Goal: Task Accomplishment & Management: Use online tool/utility

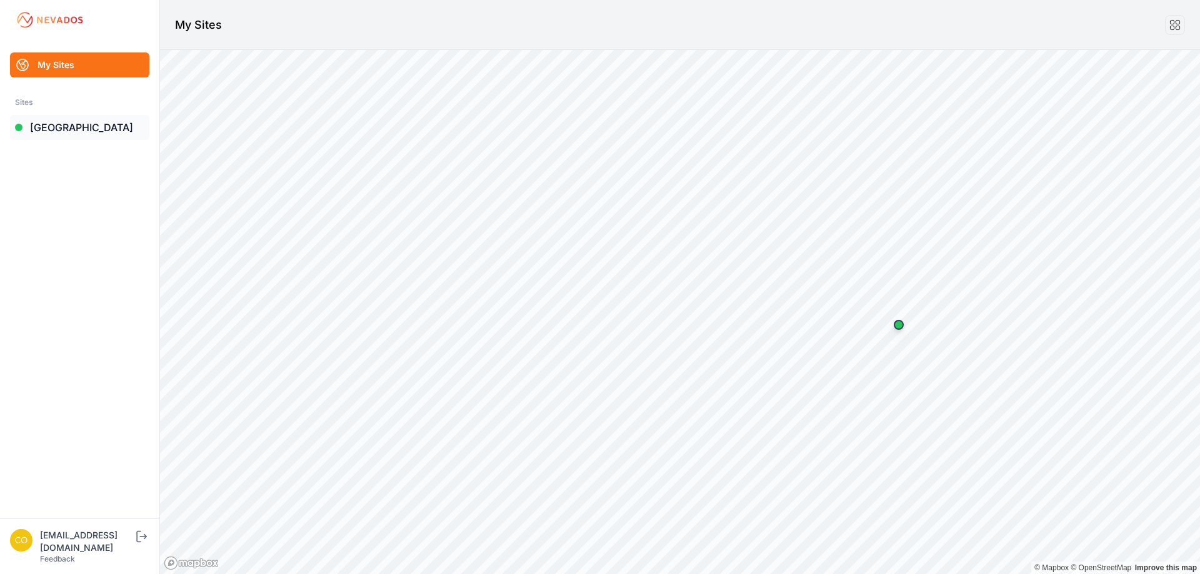
click at [78, 136] on link "[GEOGRAPHIC_DATA]" at bounding box center [79, 127] width 139 height 25
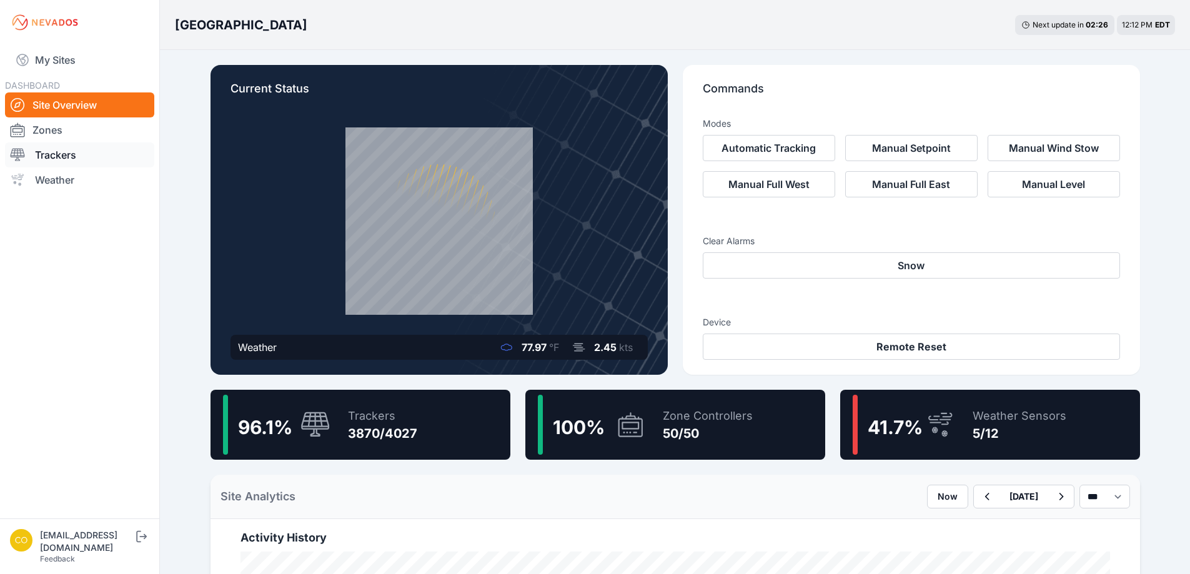
click at [79, 158] on link "Trackers" at bounding box center [79, 154] width 149 height 25
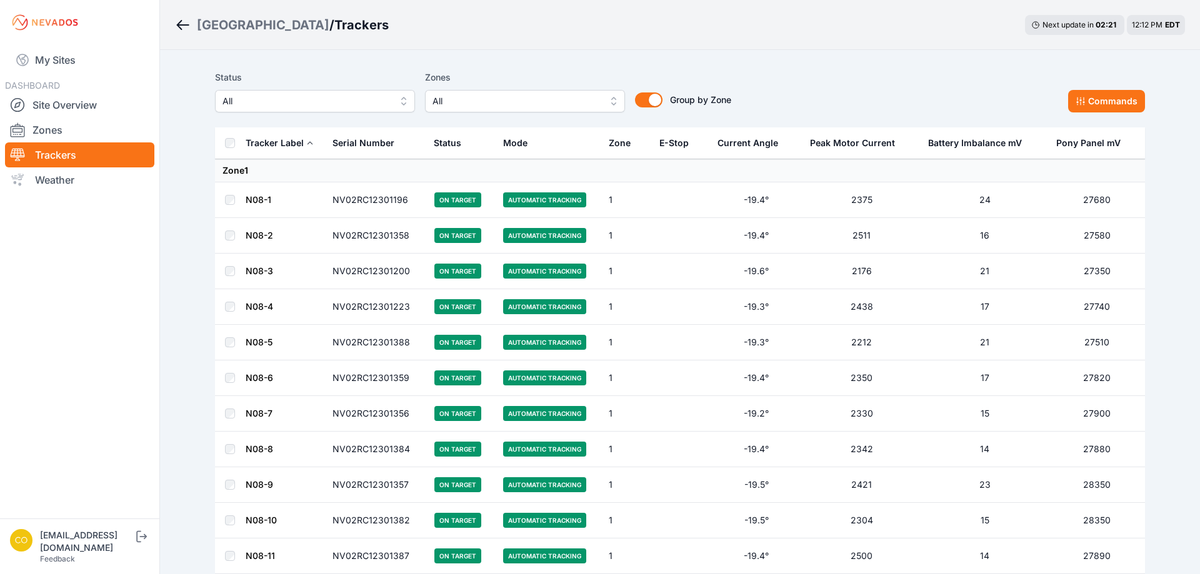
click at [467, 103] on span "All" at bounding box center [515, 101] width 167 height 15
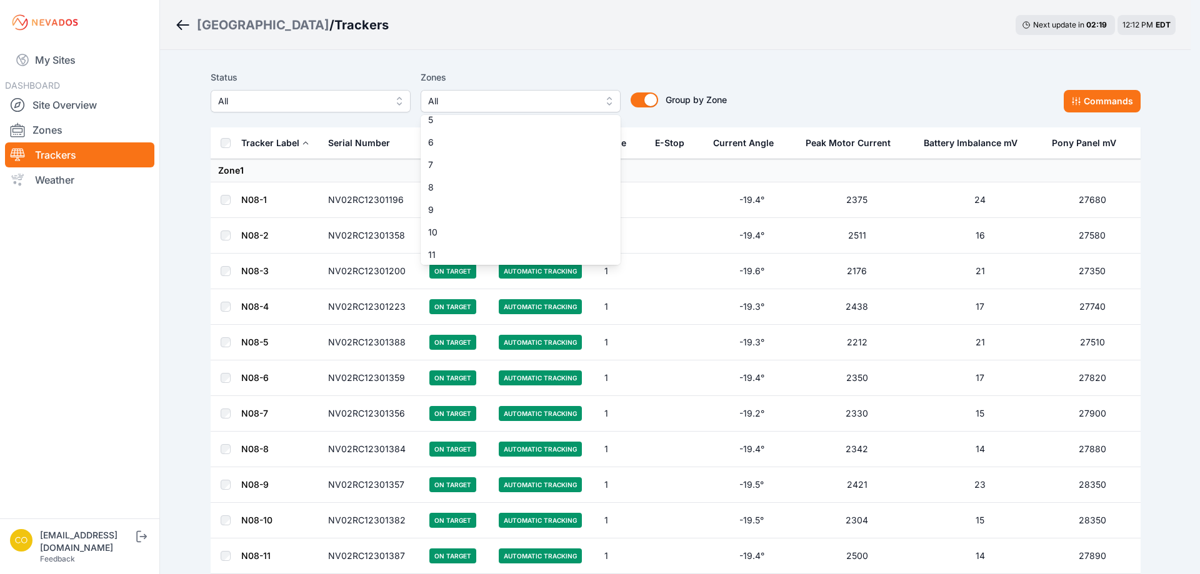
scroll to position [187, 0]
click at [480, 171] on span "11" at bounding box center [513, 166] width 170 height 12
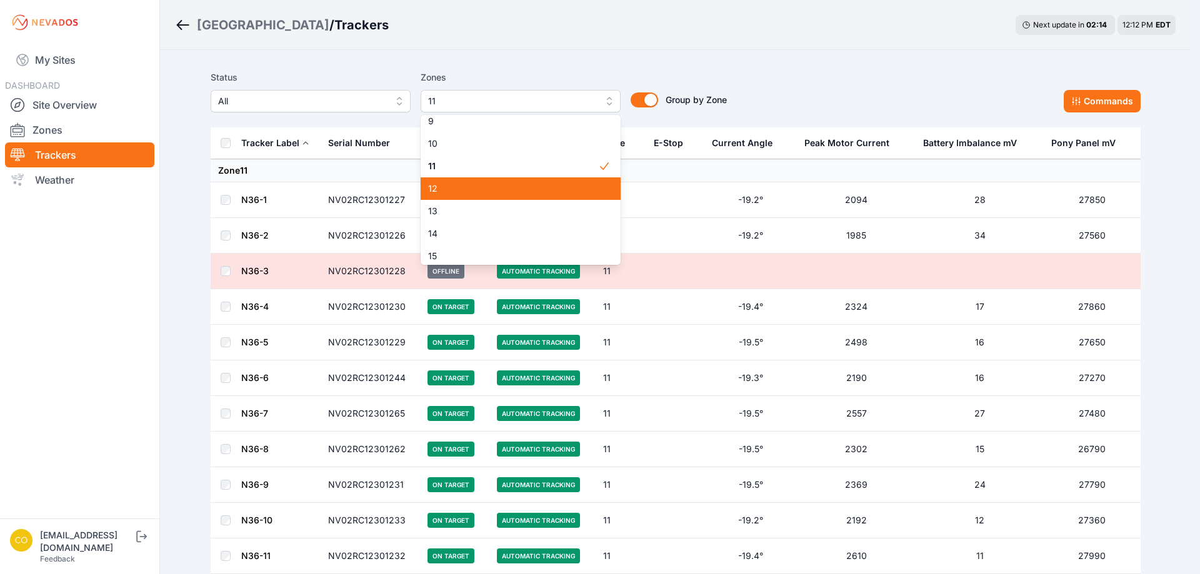
click at [550, 192] on span "12" at bounding box center [513, 188] width 170 height 12
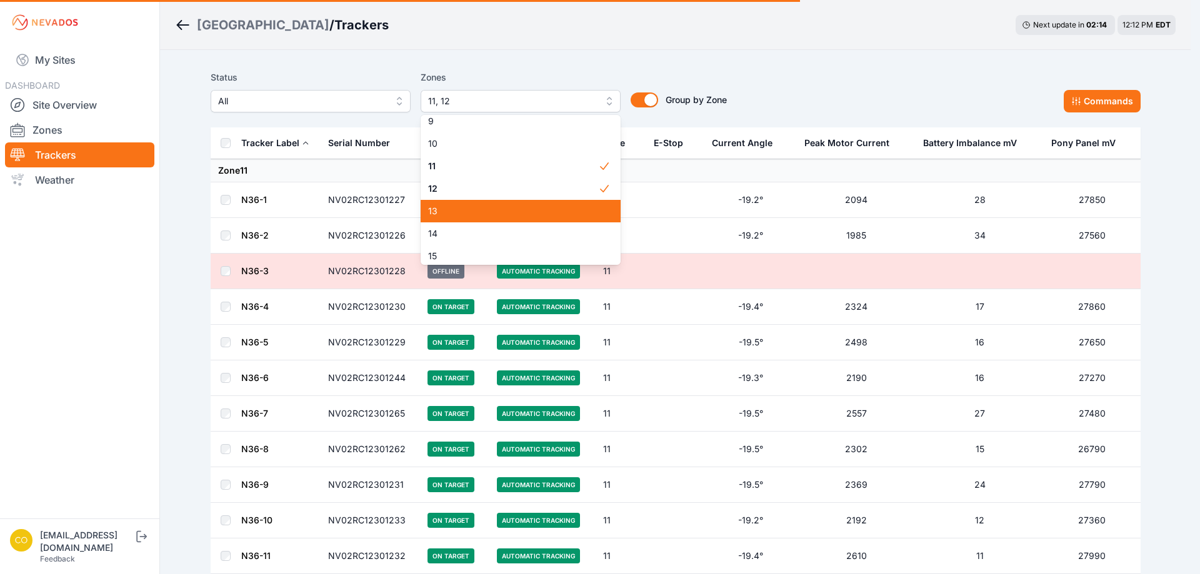
click at [536, 208] on span "13" at bounding box center [513, 211] width 170 height 12
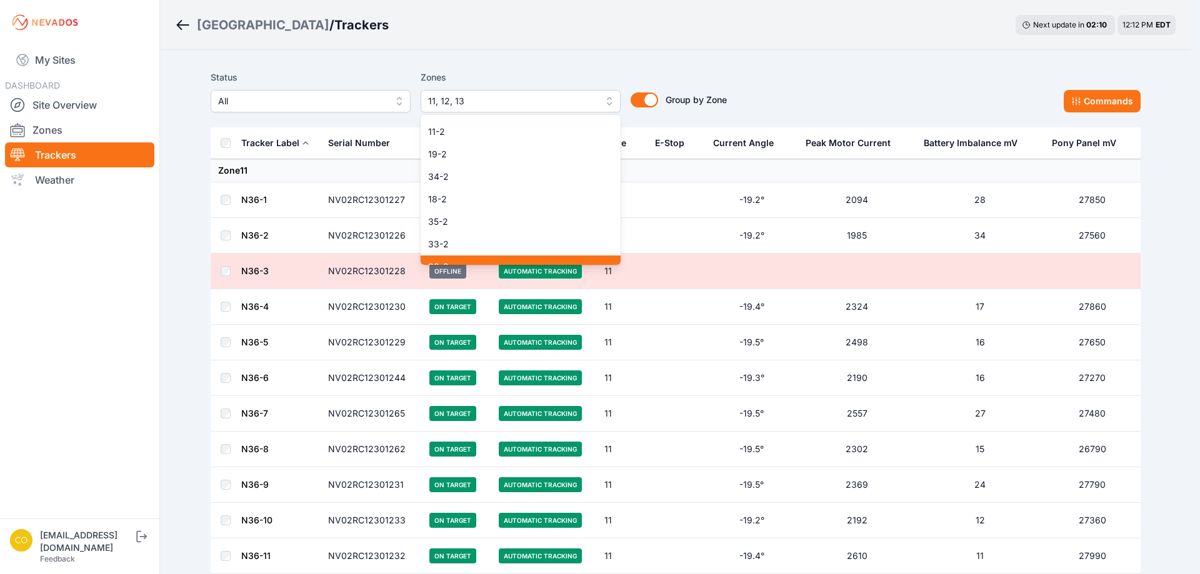
scroll to position [917, 0]
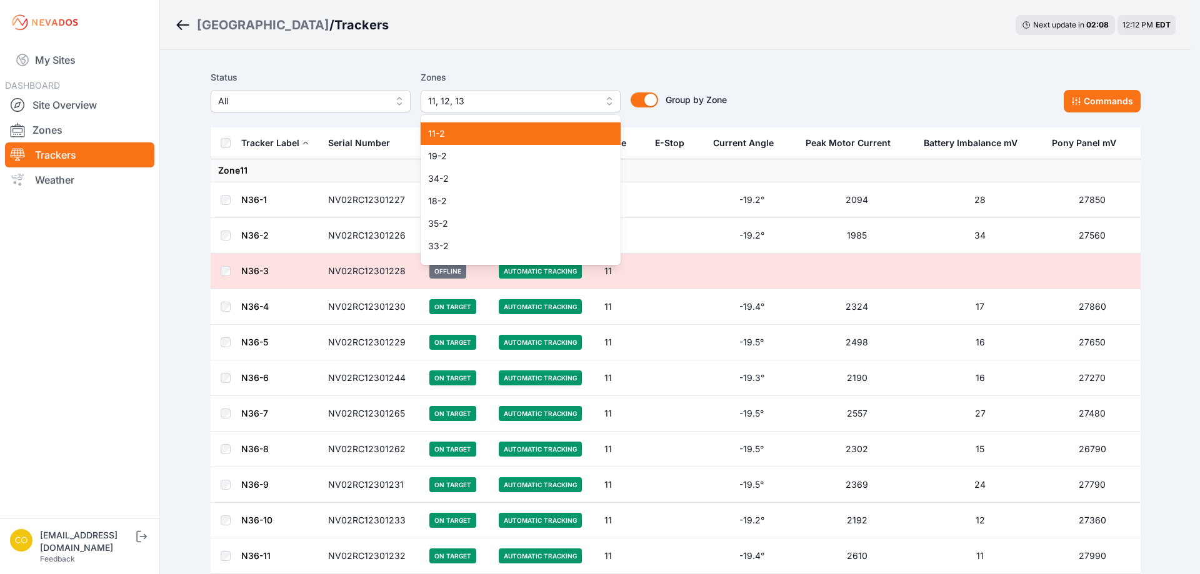
click at [487, 140] on div "11-2" at bounding box center [521, 133] width 200 height 22
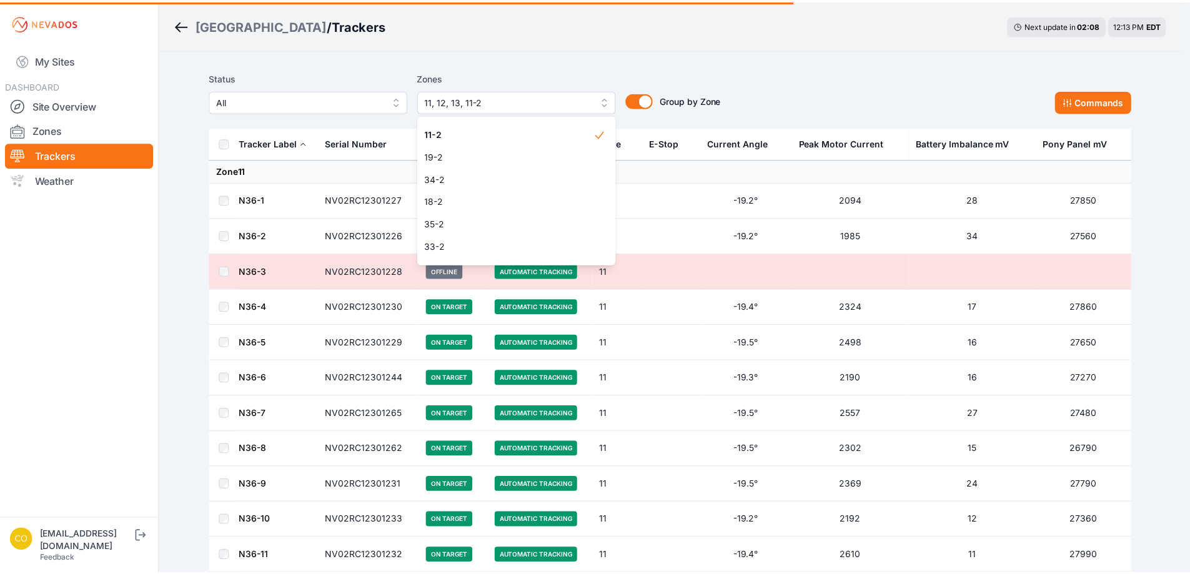
scroll to position [792, 0]
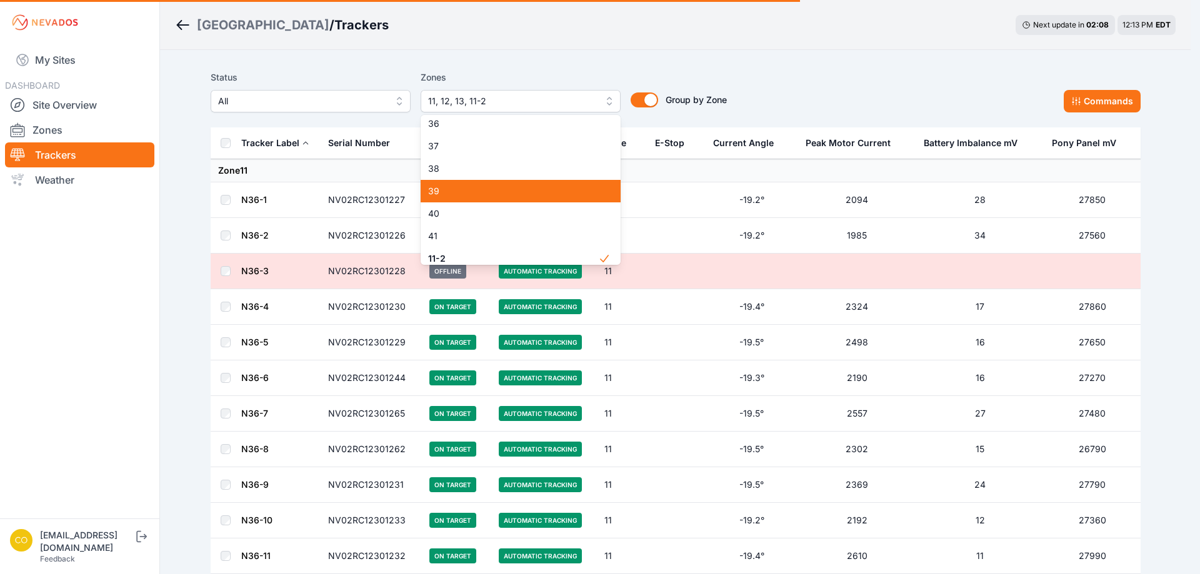
click at [744, 72] on div "Status All Zones 11, 12, 13, 11-2 1 2 3 4 5 6 7 8 9 10 11 12 13 14 15 16 17 18 …" at bounding box center [676, 91] width 930 height 42
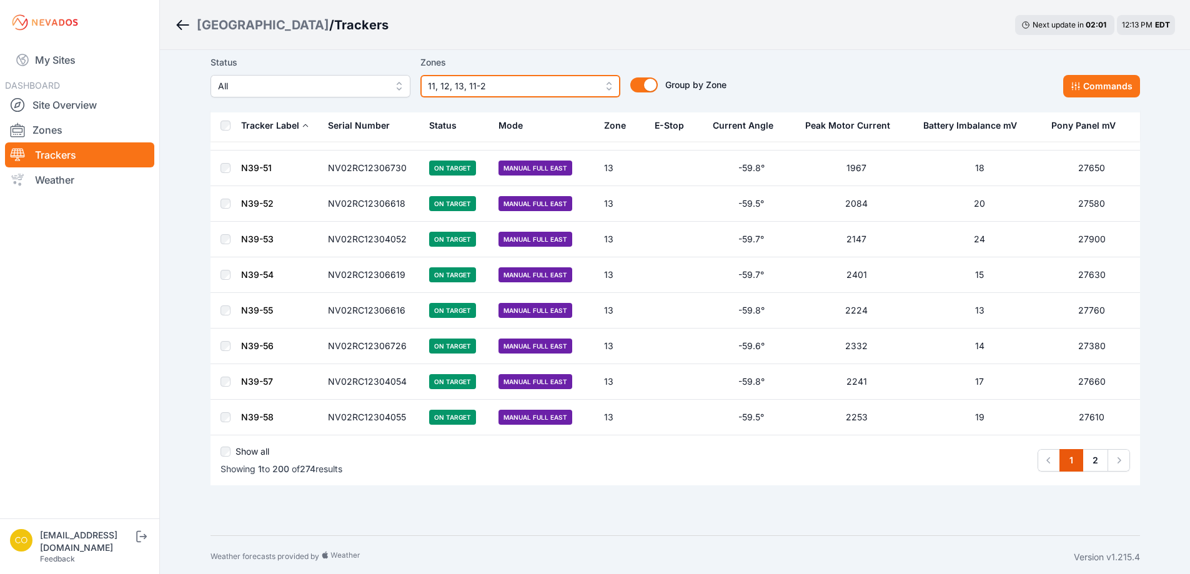
scroll to position [6921, 0]
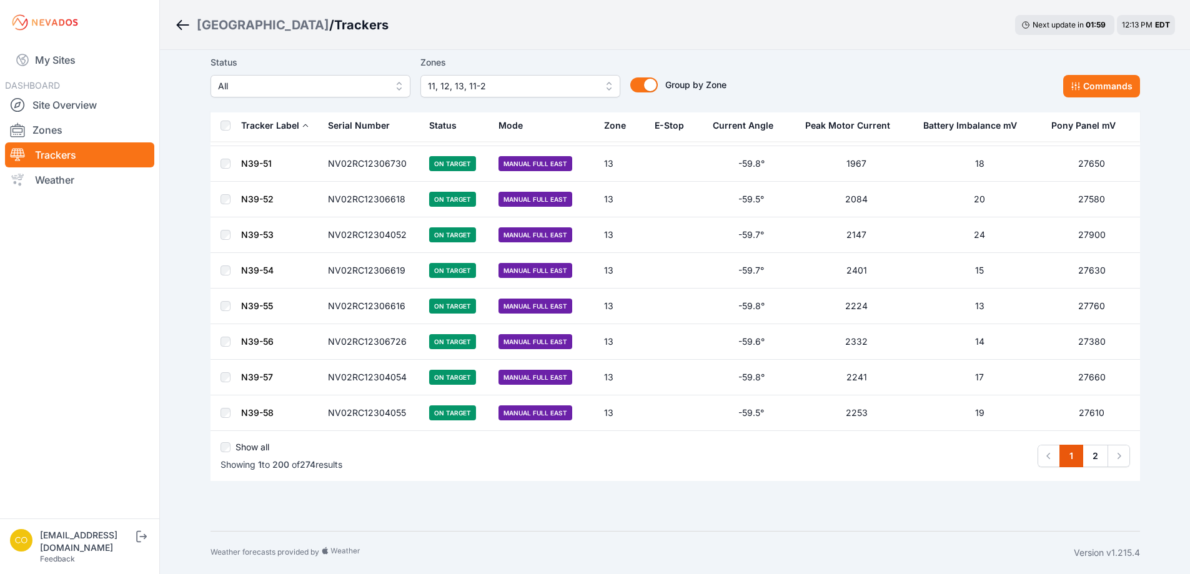
click at [232, 449] on div "Show all" at bounding box center [282, 449] width 122 height 17
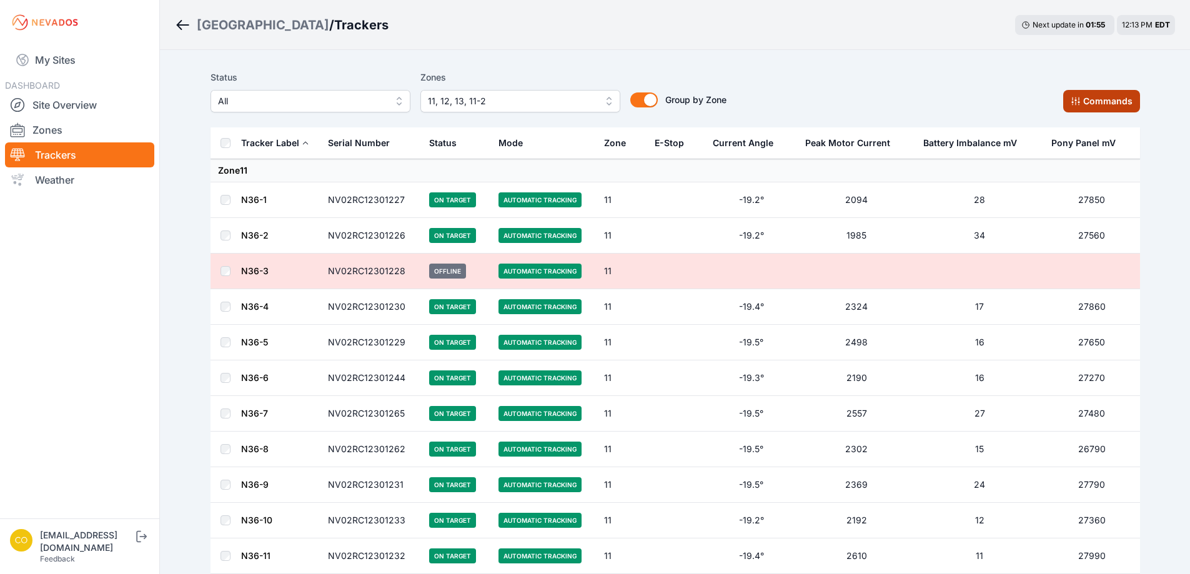
click at [1086, 102] on button "Commands" at bounding box center [1101, 101] width 77 height 22
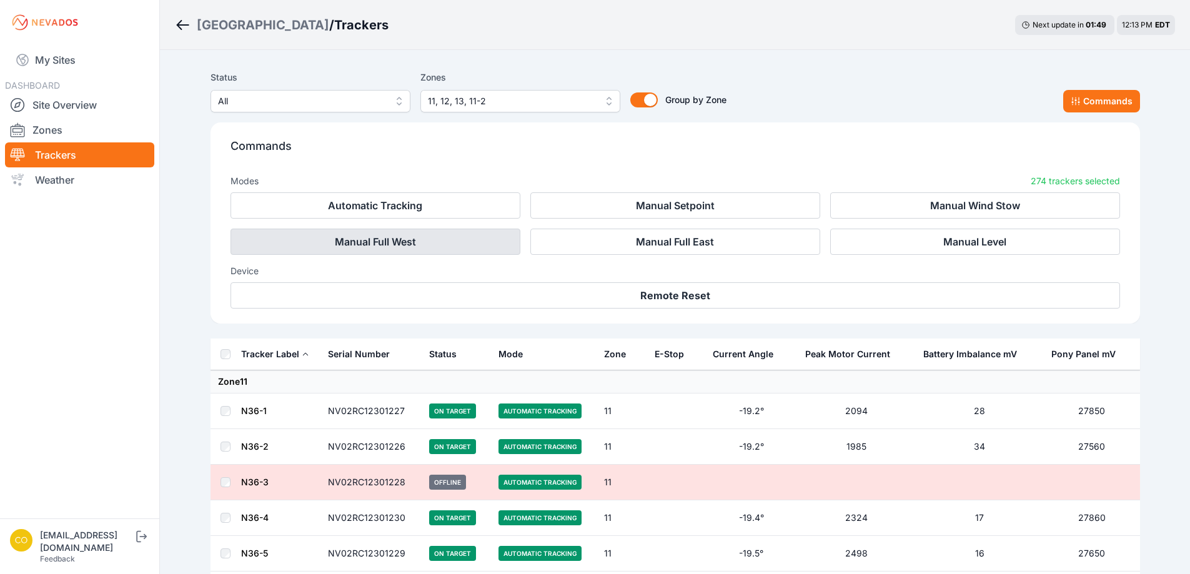
click at [459, 247] on button "Manual Full West" at bounding box center [376, 242] width 290 height 26
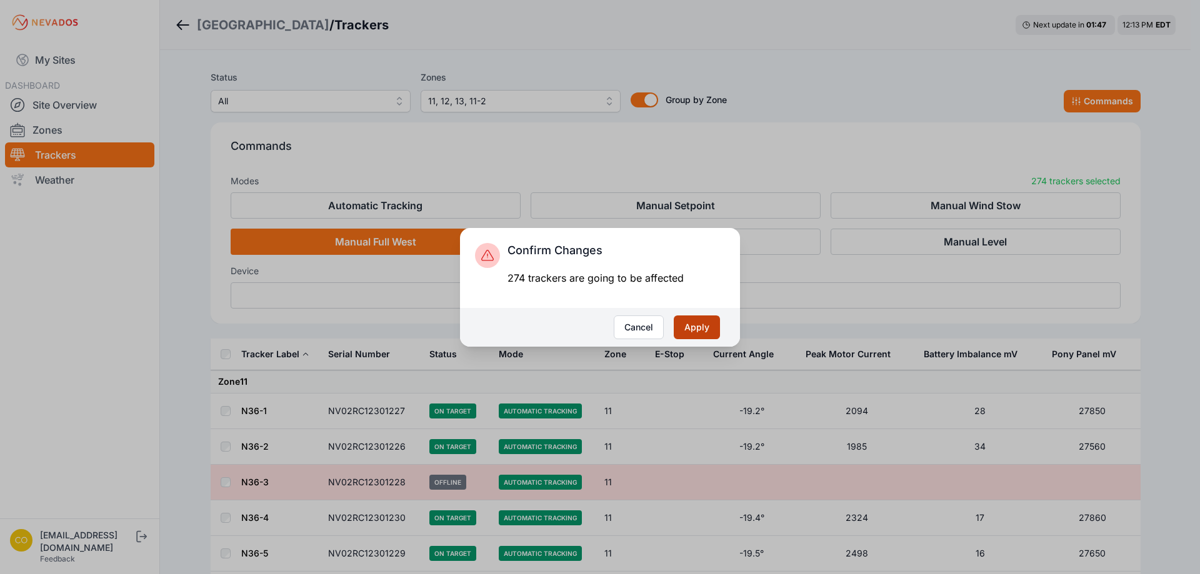
click at [707, 331] on button "Apply" at bounding box center [697, 328] width 46 height 24
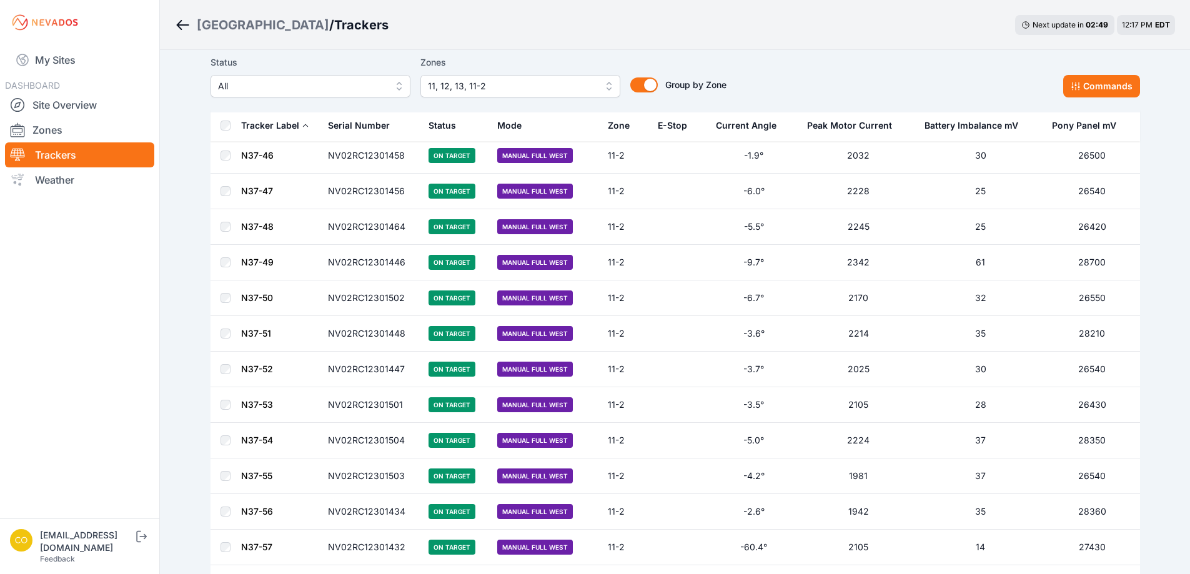
scroll to position [9312, 0]
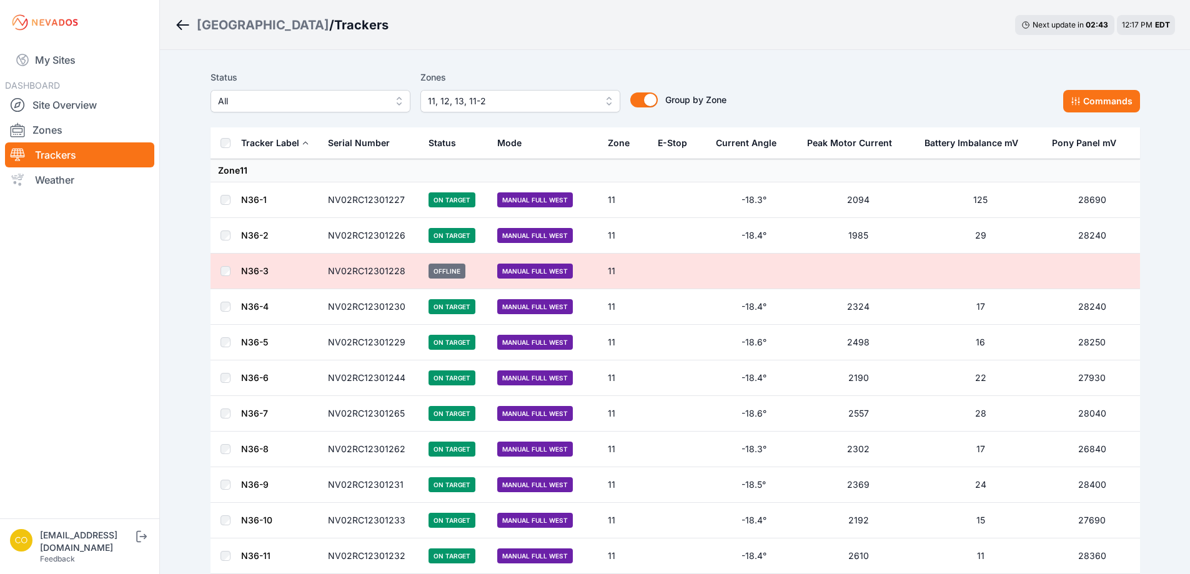
scroll to position [9312, 0]
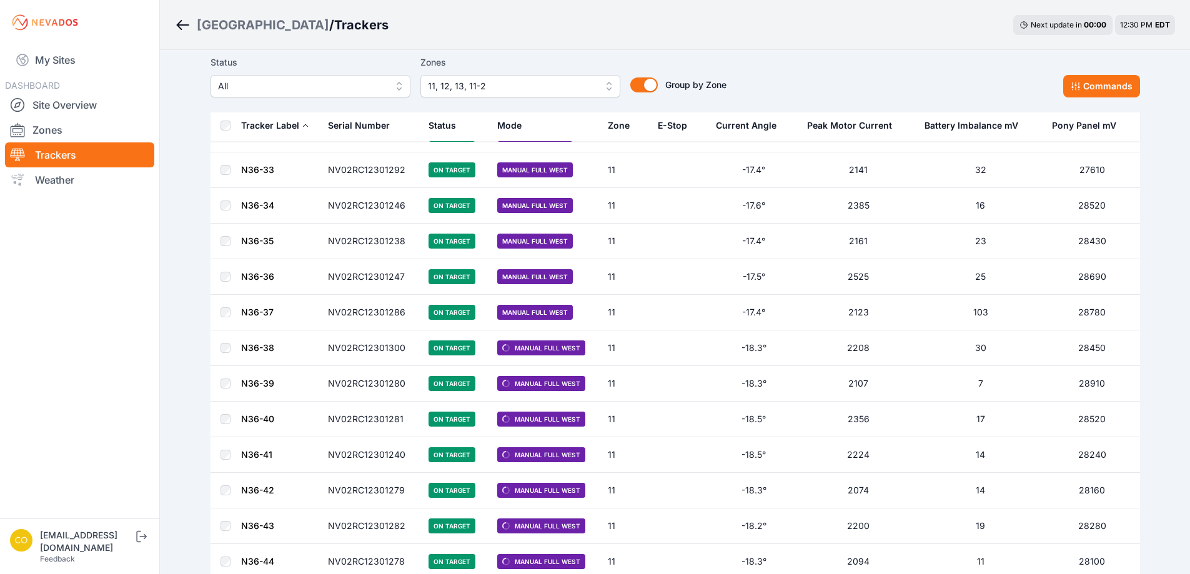
scroll to position [1187, 0]
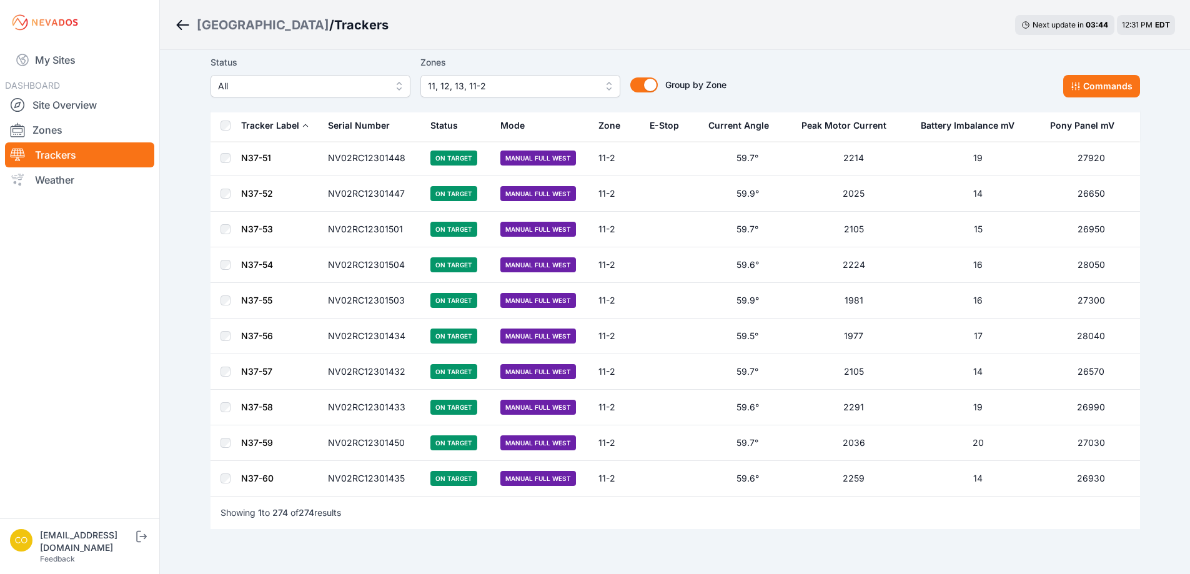
scroll to position [9562, 0]
